Goal: Task Accomplishment & Management: Complete application form

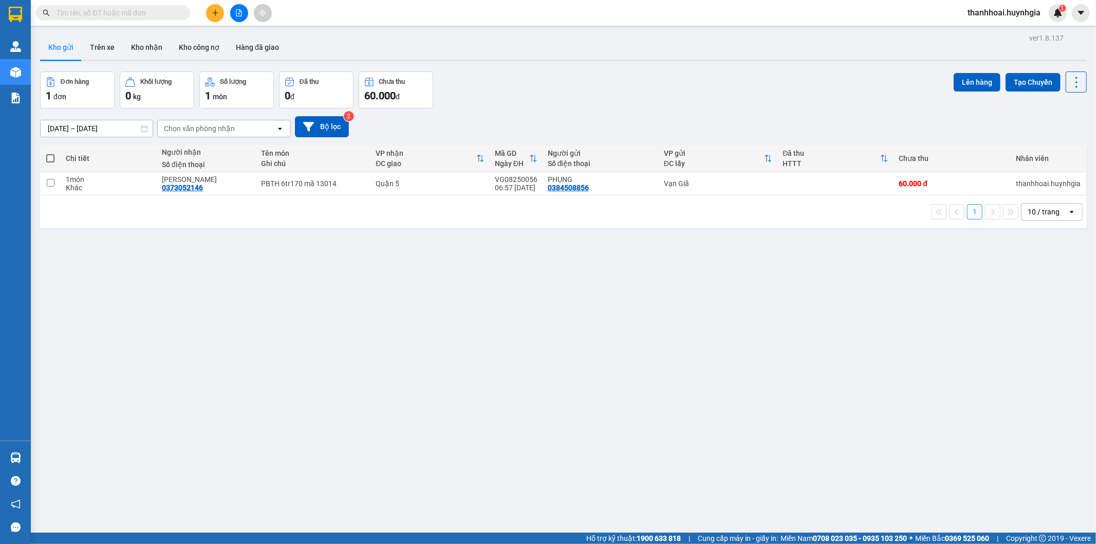
click at [219, 8] on button at bounding box center [215, 13] width 18 height 18
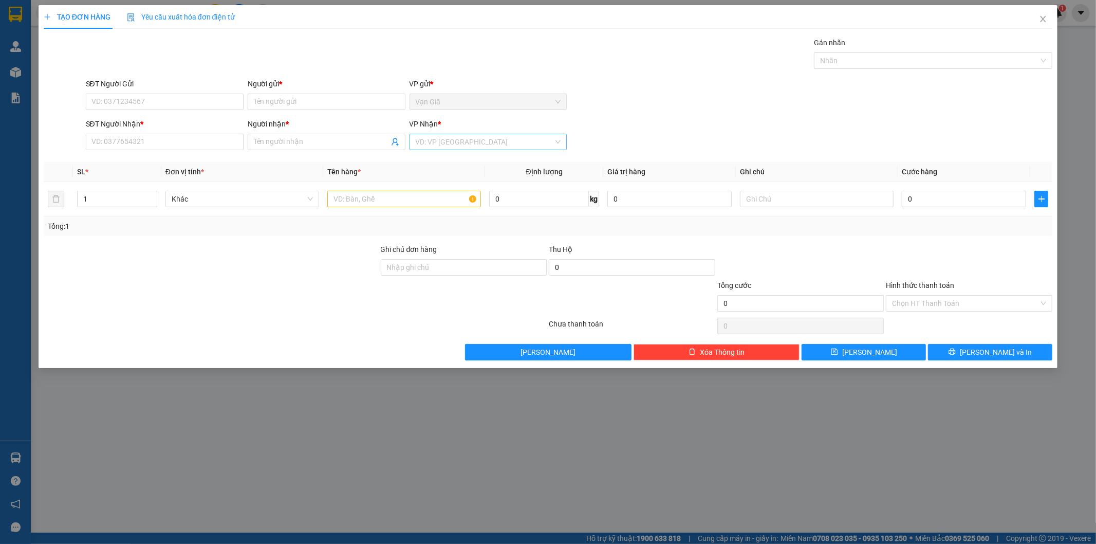
click at [468, 135] on input "search" at bounding box center [485, 141] width 138 height 15
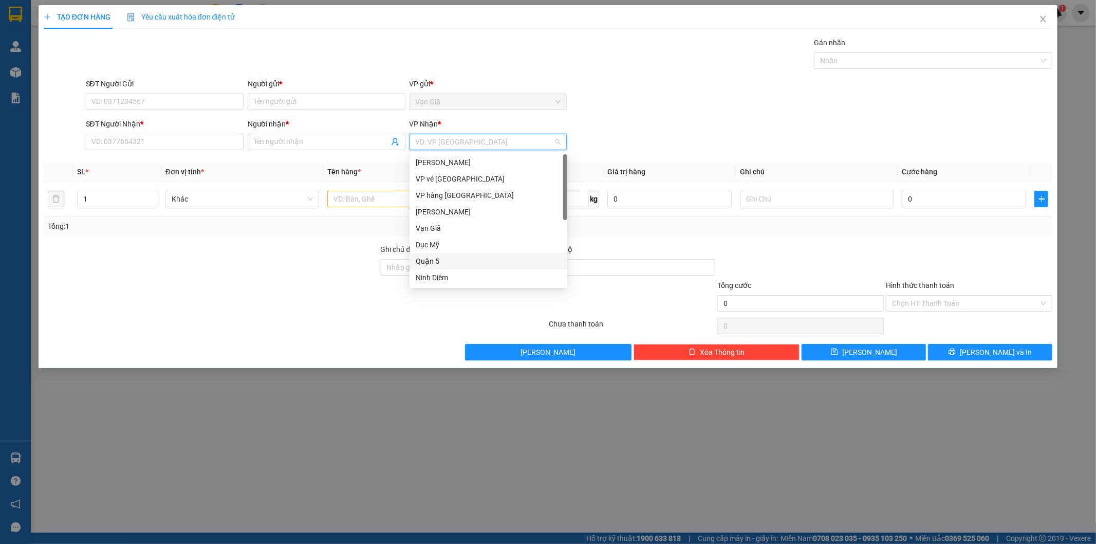
click at [466, 260] on div "Quận 5" at bounding box center [488, 260] width 145 height 11
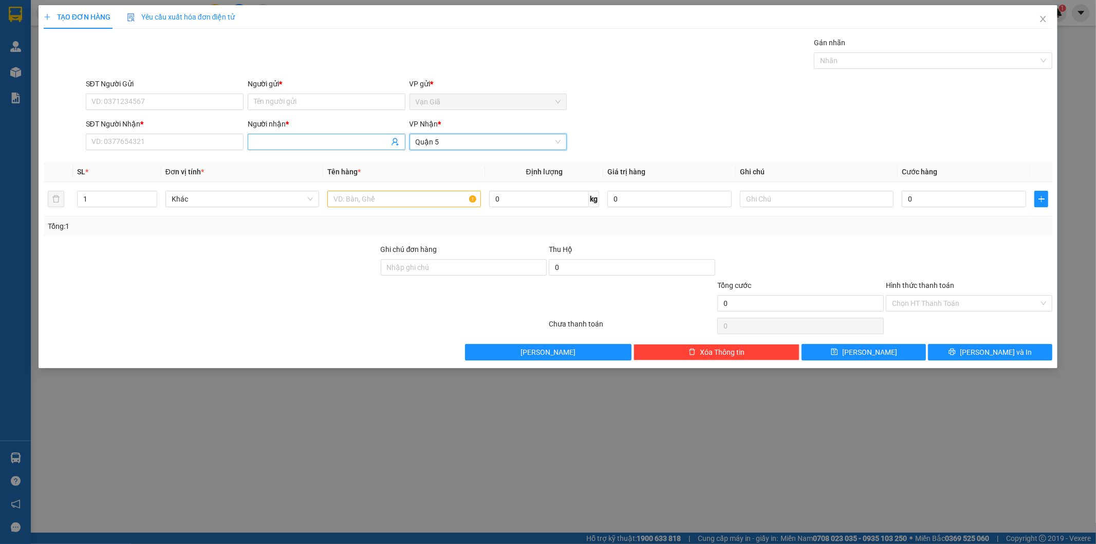
click at [339, 140] on input "Người nhận *" at bounding box center [321, 141] width 135 height 11
type input "CÔ TƯ"
click at [282, 104] on input "Người gửi *" at bounding box center [327, 102] width 158 height 16
click at [190, 104] on input "SĐT Người Gửi" at bounding box center [165, 102] width 158 height 16
type input "0973673729"
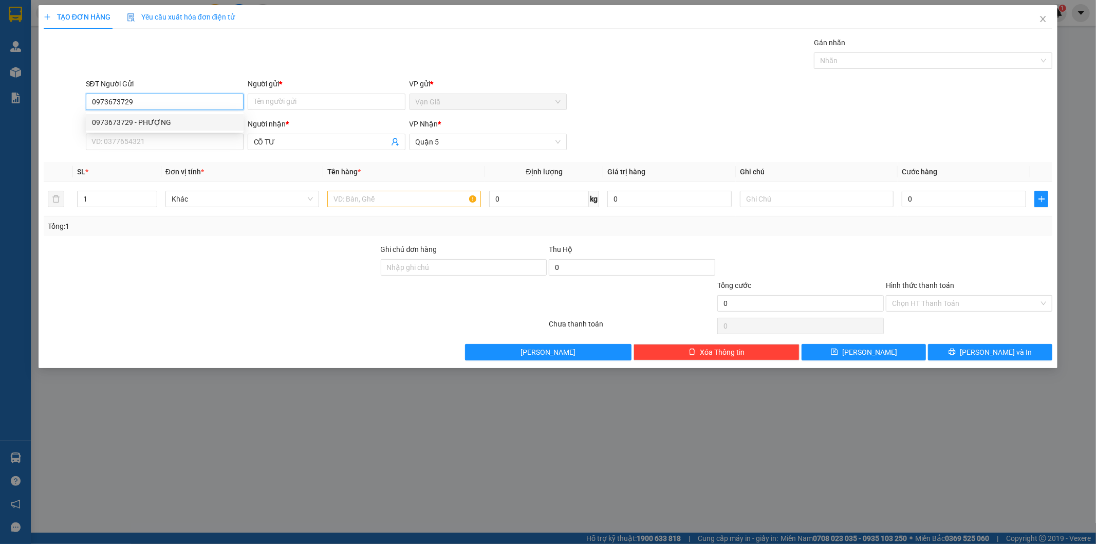
click at [174, 122] on div "0973673729 - PHƯỢNG" at bounding box center [164, 122] width 145 height 11
type input "PHƯỢNG"
type input "0973673729"
click at [162, 147] on input "SĐT Người Nhận *" at bounding box center [165, 142] width 158 height 16
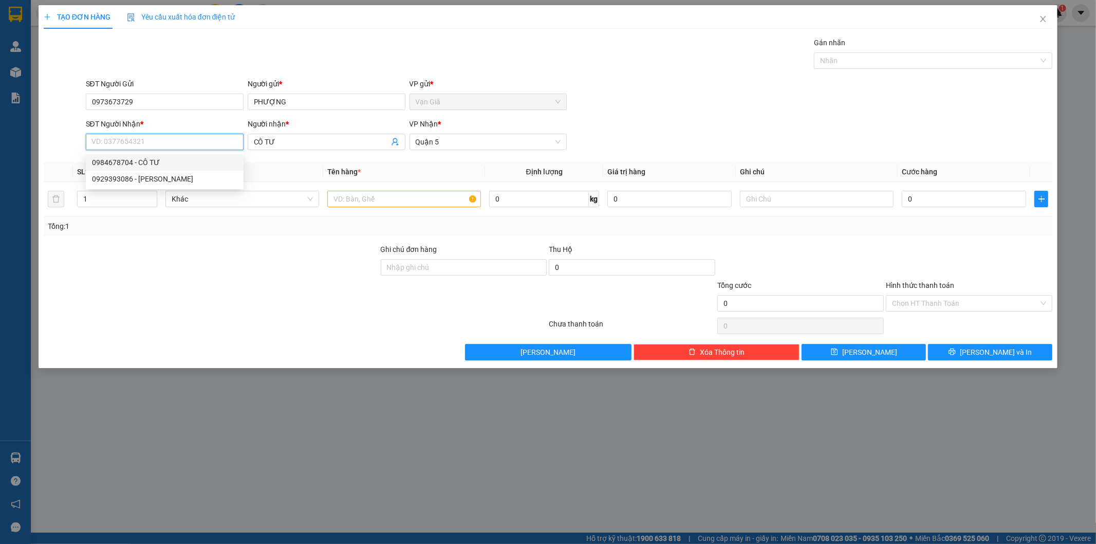
click at [156, 165] on div "0984678704 - CÔ TƯ" at bounding box center [164, 162] width 145 height 11
type input "0984678704"
type input "CÔ TƯ"
click at [420, 204] on input "text" at bounding box center [404, 199] width 154 height 16
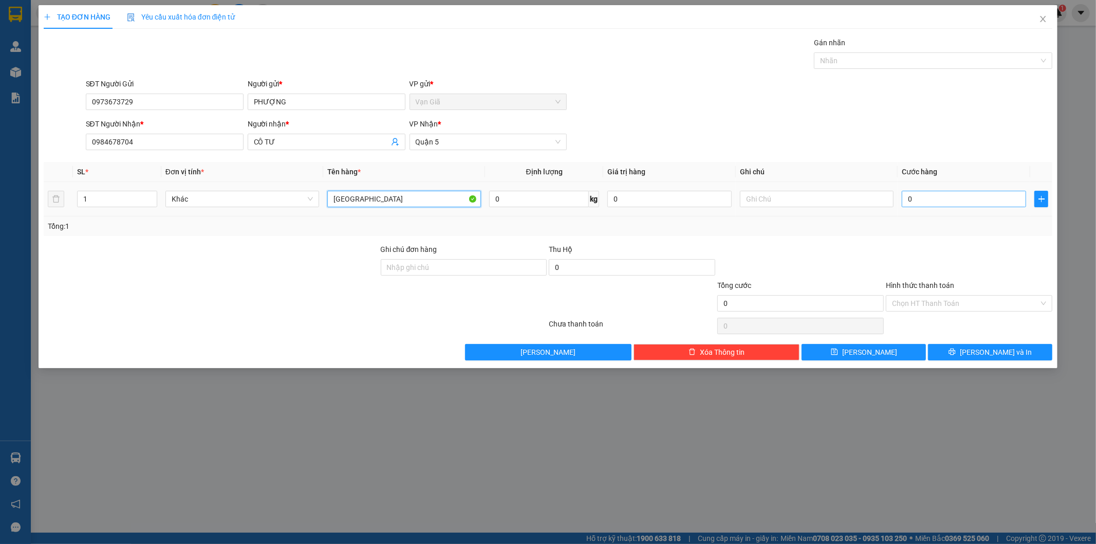
type input "[GEOGRAPHIC_DATA]"
click at [933, 199] on input "0" at bounding box center [964, 199] width 124 height 16
type input "3"
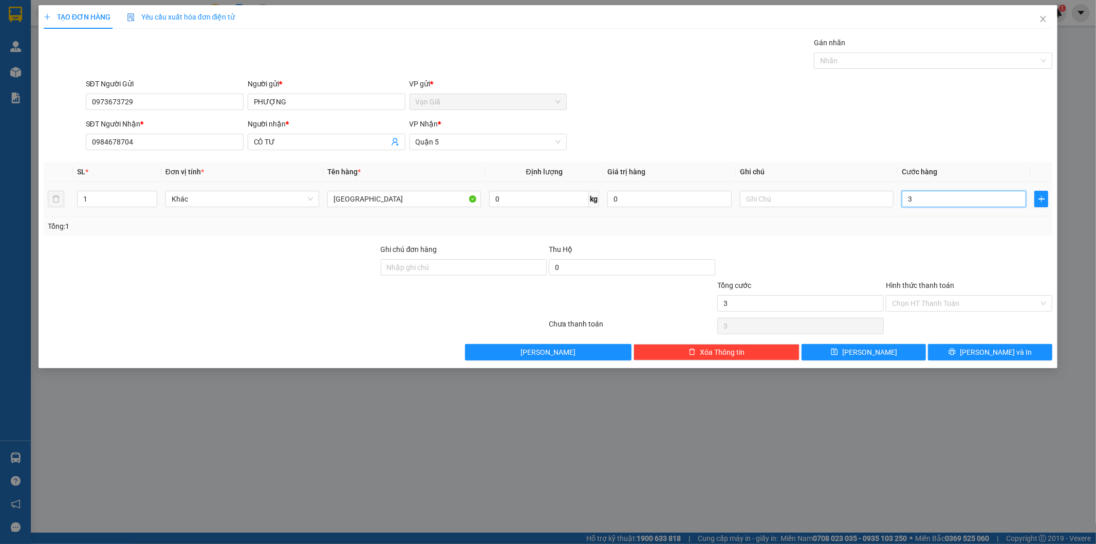
type input "30"
click at [953, 295] on div "Chọn HT Thanh Toán" at bounding box center [969, 303] width 167 height 16
type input "30.000"
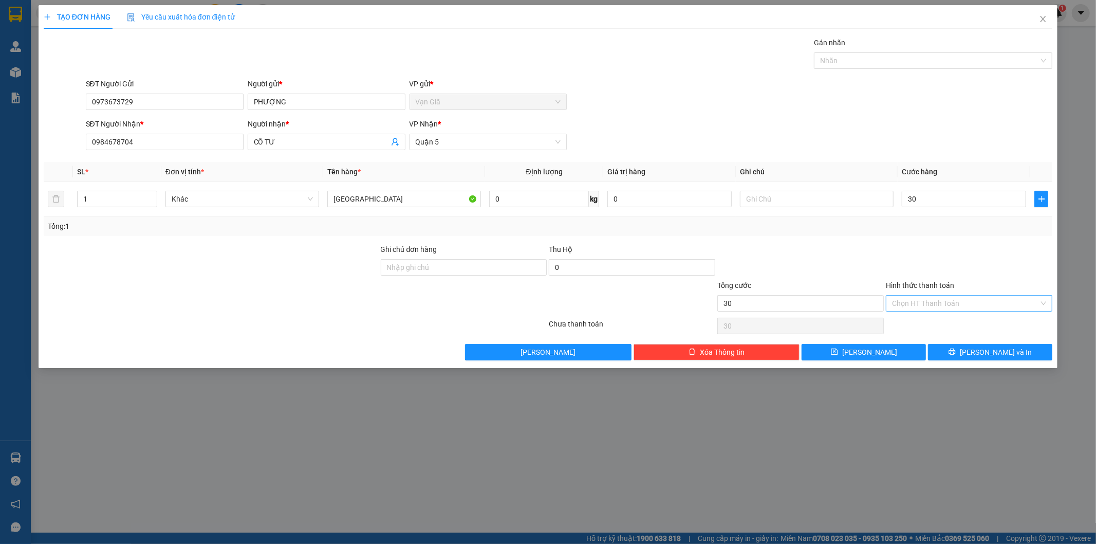
type input "30.000"
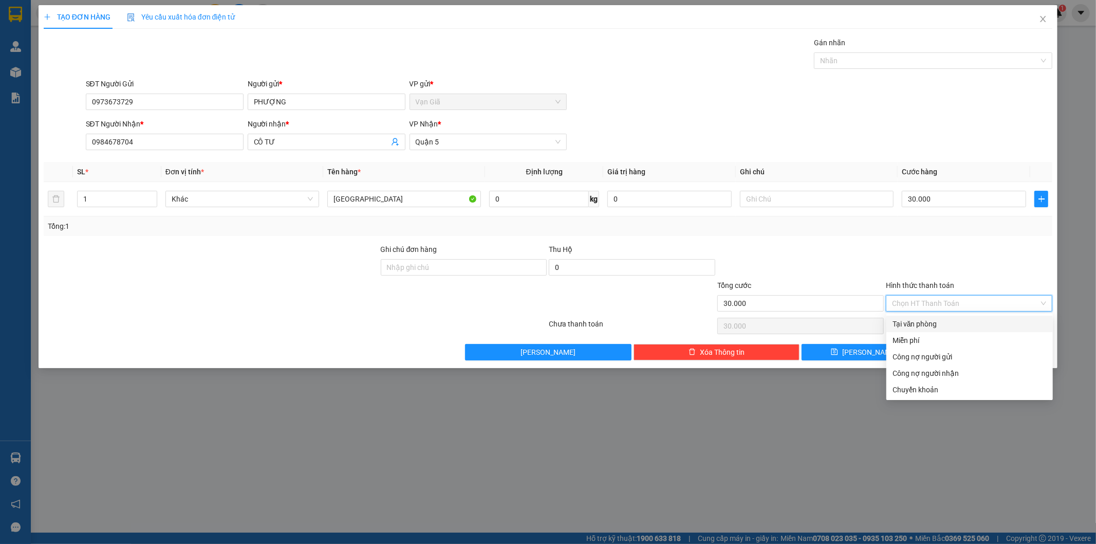
click at [949, 320] on div "Tại văn phòng" at bounding box center [970, 323] width 154 height 11
type input "0"
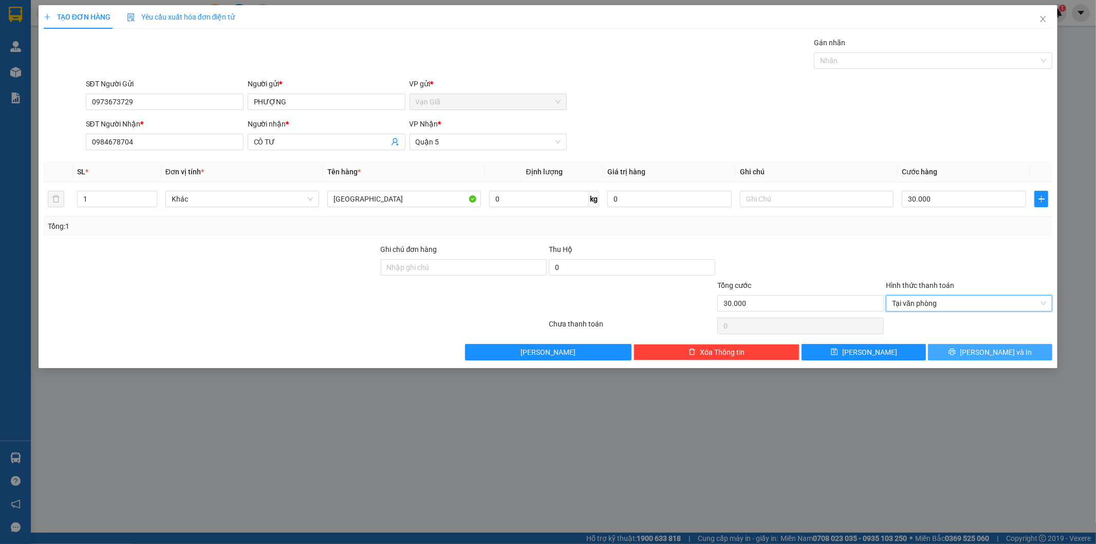
click at [951, 351] on button "[PERSON_NAME] và In" at bounding box center [990, 352] width 124 height 16
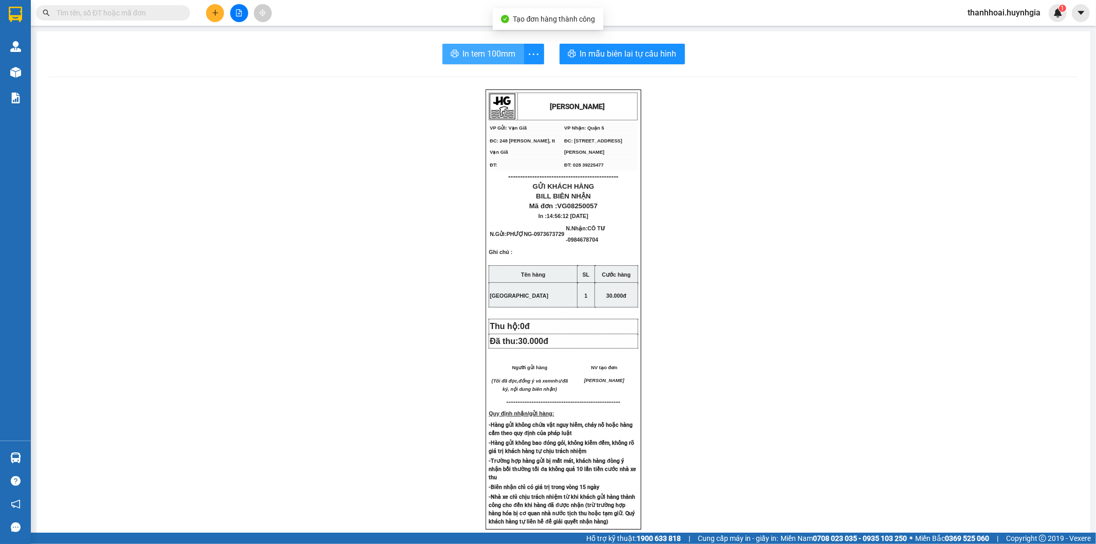
click at [471, 61] on button "In tem 100mm" at bounding box center [484, 54] width 82 height 21
click at [454, 47] on button "In tem 100mm" at bounding box center [484, 54] width 82 height 21
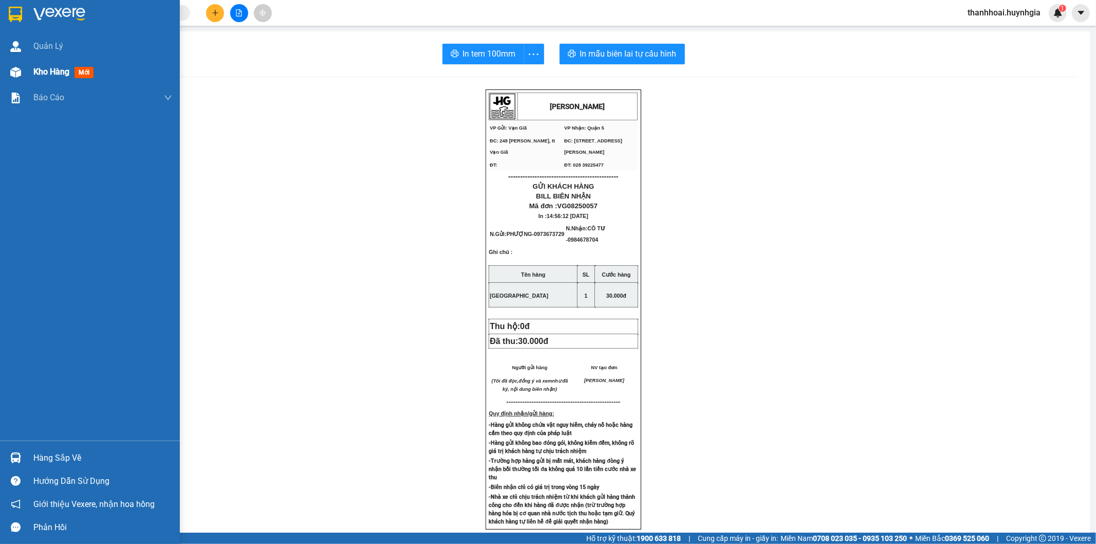
click at [62, 75] on span "Kho hàng" at bounding box center [51, 72] width 36 height 10
